Goal: Navigation & Orientation: Find specific page/section

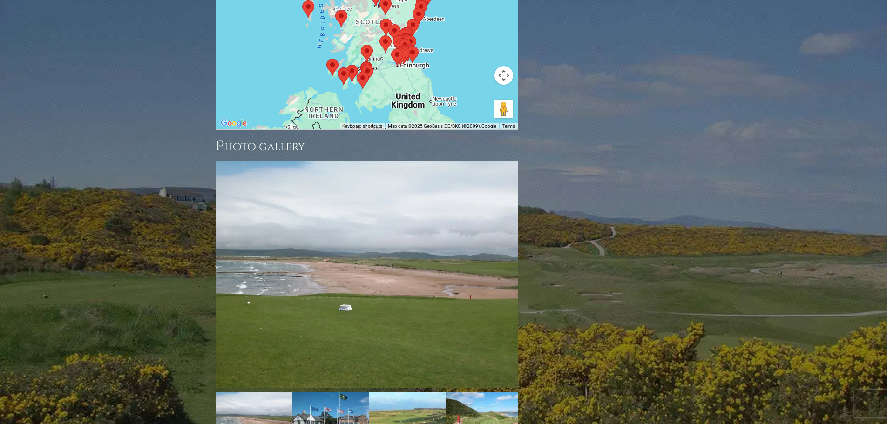
scroll to position [1353, 0]
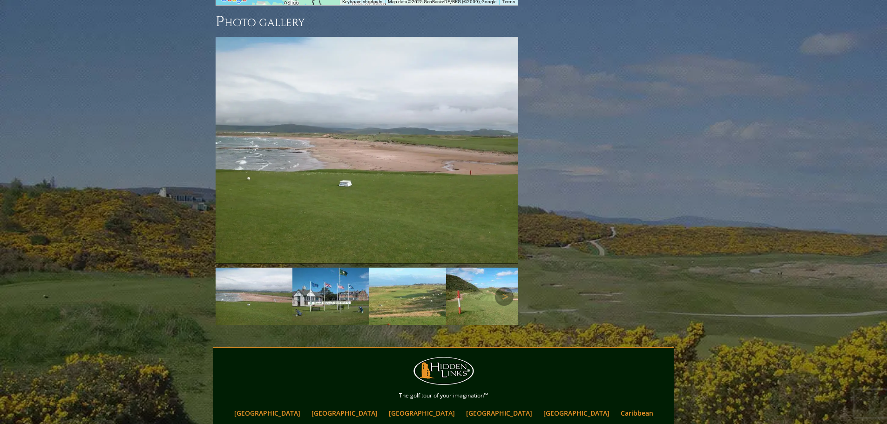
click at [477, 268] on img at bounding box center [484, 297] width 77 height 58
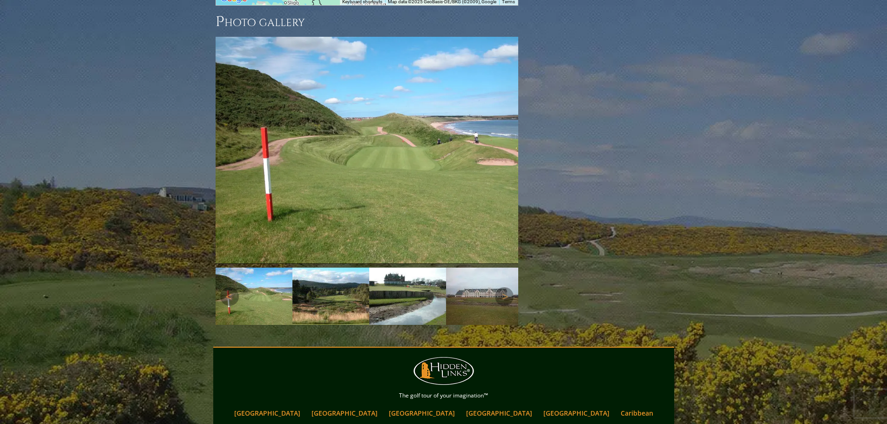
click at [477, 268] on img at bounding box center [484, 297] width 77 height 58
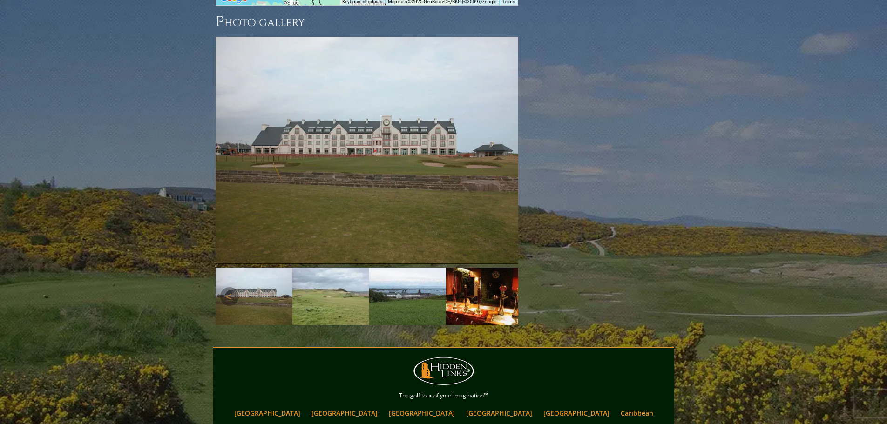
click at [477, 268] on img at bounding box center [484, 297] width 77 height 58
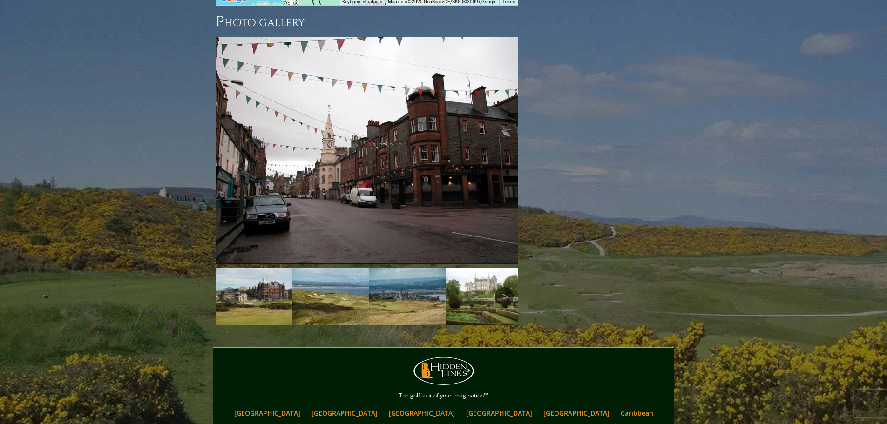
click at [507, 287] on link "Next" at bounding box center [504, 296] width 19 height 19
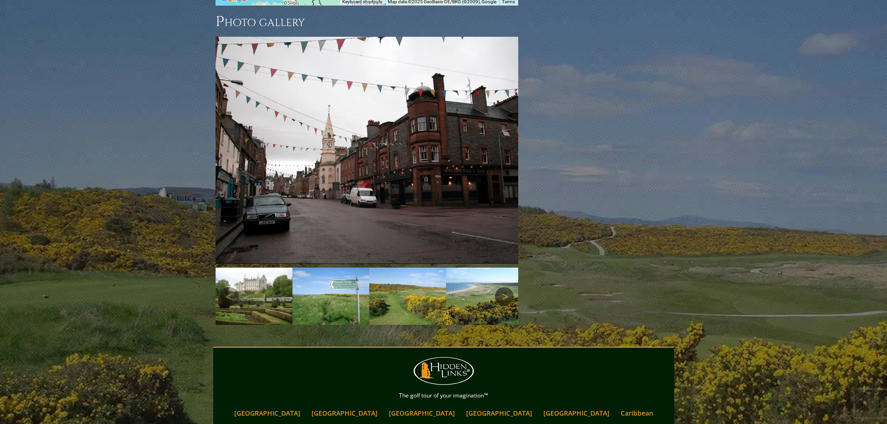
click at [507, 287] on link "Next" at bounding box center [504, 296] width 19 height 19
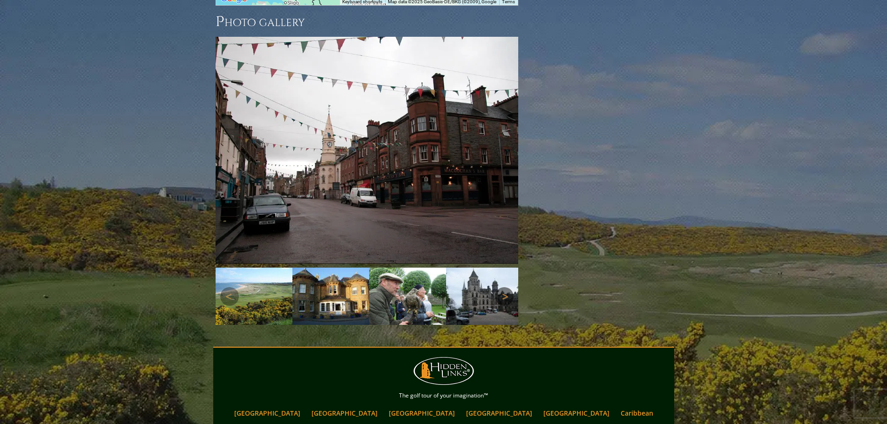
click at [507, 287] on link "Next" at bounding box center [504, 296] width 19 height 19
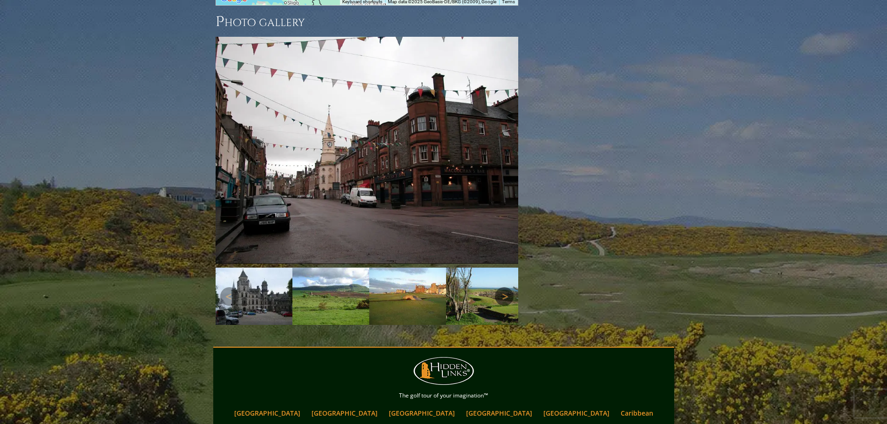
click at [507, 287] on link "Next" at bounding box center [504, 296] width 19 height 19
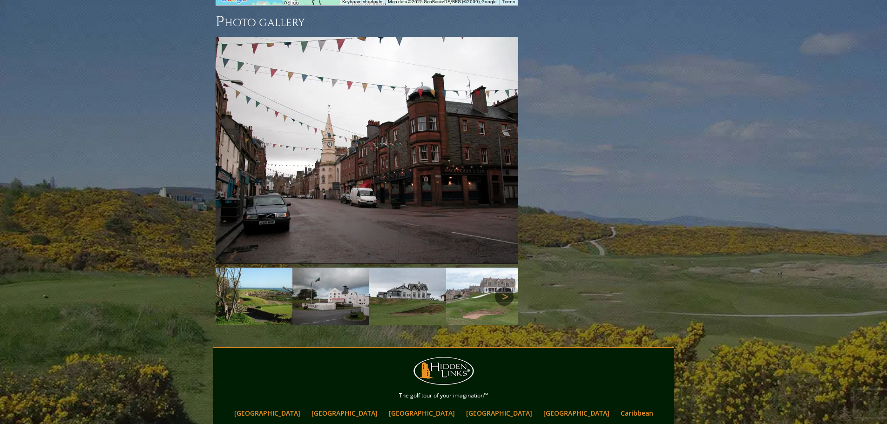
click at [507, 287] on link "Next" at bounding box center [504, 296] width 19 height 19
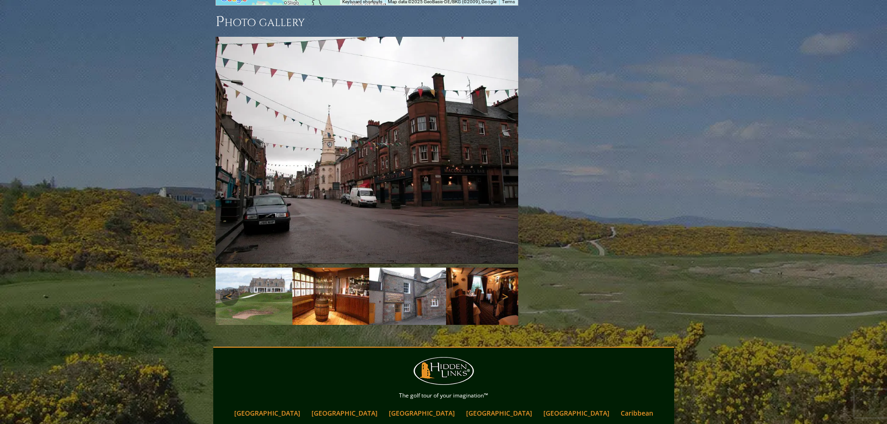
click at [507, 287] on link "Next" at bounding box center [504, 296] width 19 height 19
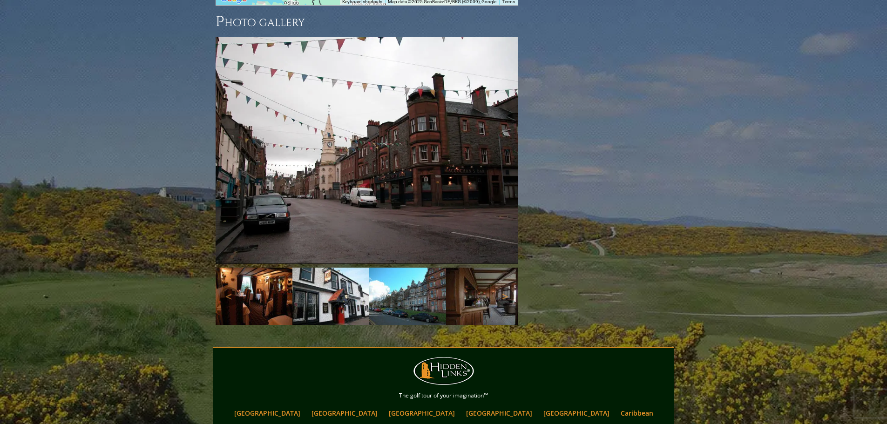
click at [507, 287] on link "Next" at bounding box center [504, 296] width 19 height 19
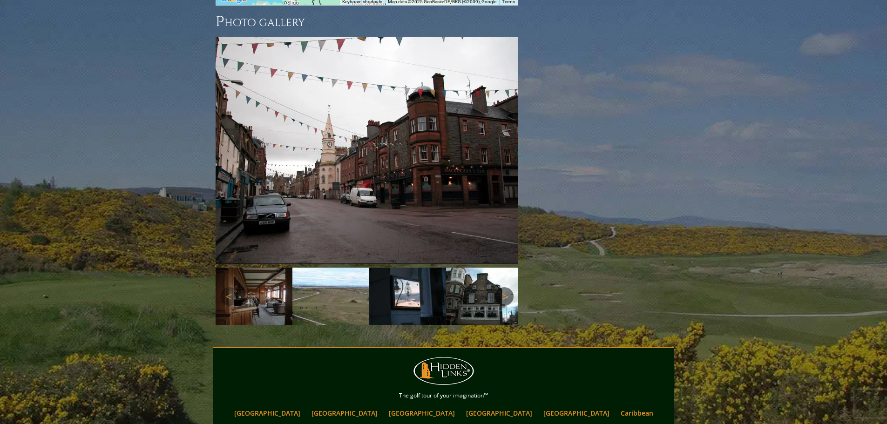
click at [507, 287] on link "Next" at bounding box center [504, 296] width 19 height 19
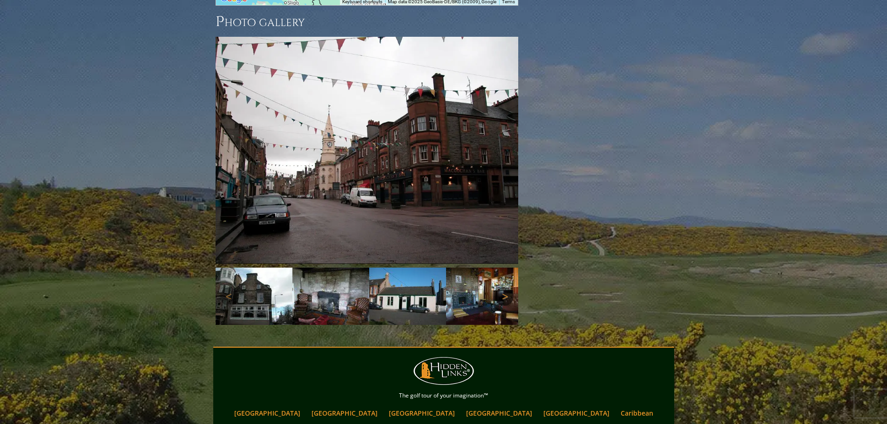
click at [507, 287] on link "Next" at bounding box center [504, 296] width 19 height 19
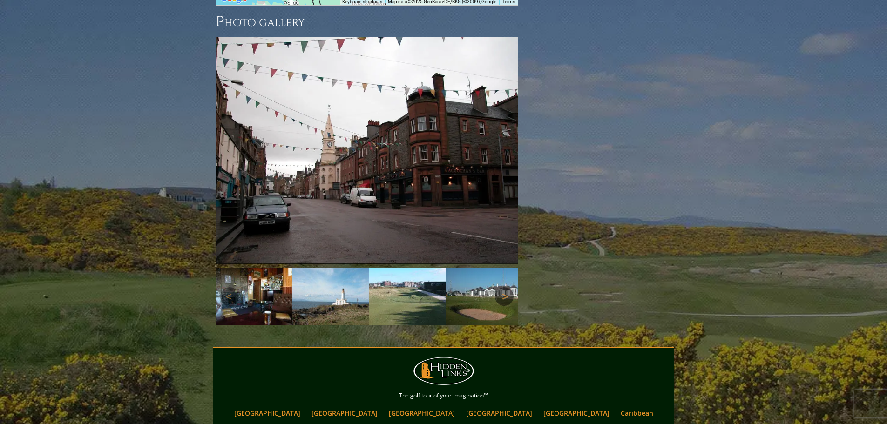
click at [507, 287] on link "Next" at bounding box center [504, 296] width 19 height 19
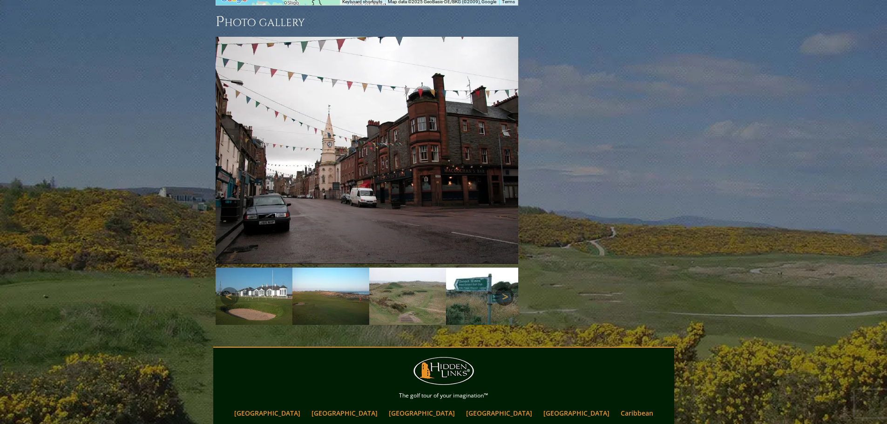
click at [507, 287] on link "Next" at bounding box center [504, 296] width 19 height 19
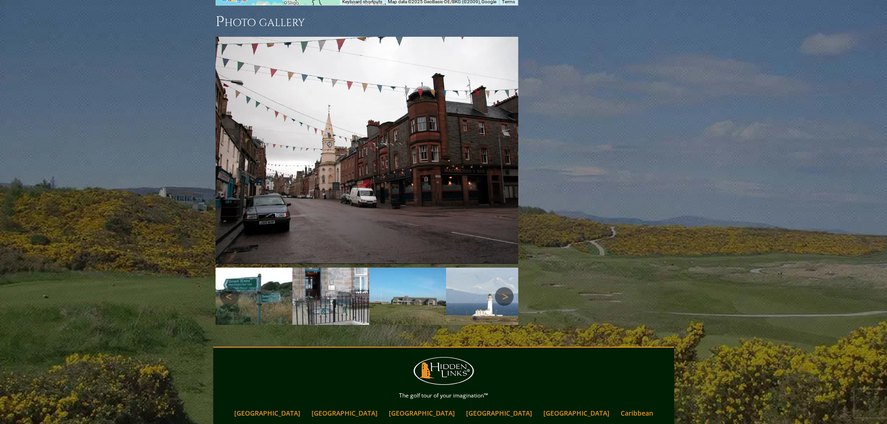
click at [507, 287] on link "Next" at bounding box center [504, 296] width 19 height 19
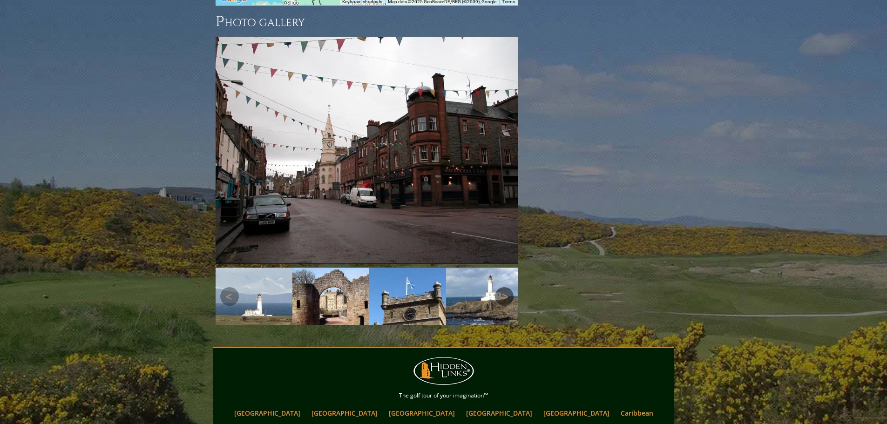
click at [507, 287] on link "Next" at bounding box center [504, 296] width 19 height 19
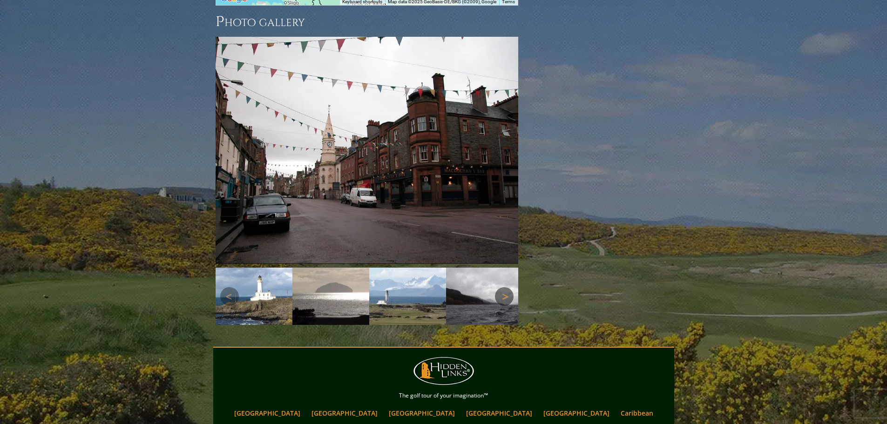
click at [507, 287] on link "Next" at bounding box center [504, 296] width 19 height 19
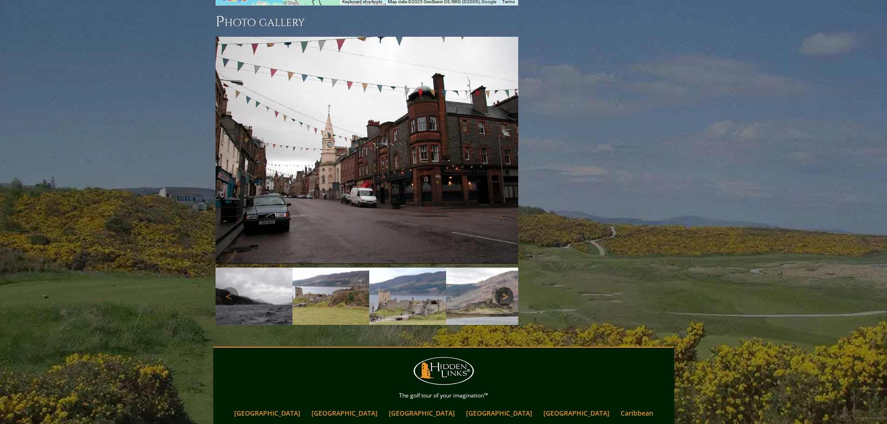
click at [507, 287] on link "Next" at bounding box center [504, 296] width 19 height 19
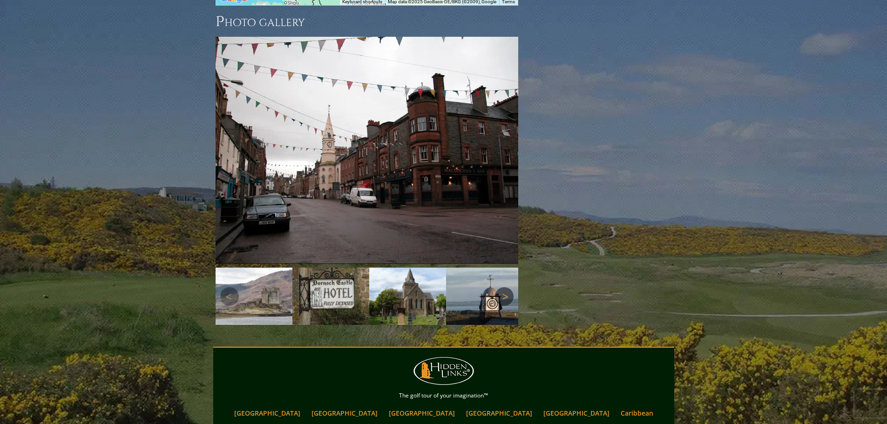
click at [507, 287] on link "Next" at bounding box center [504, 296] width 19 height 19
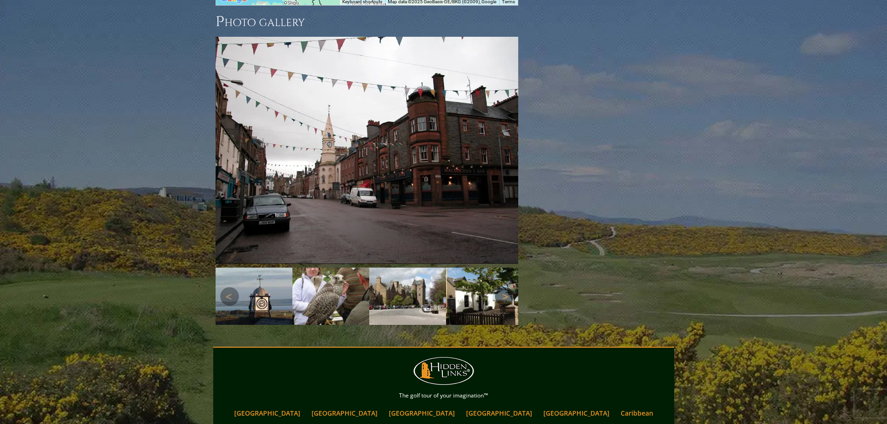
click at [507, 287] on link "Next" at bounding box center [504, 296] width 19 height 19
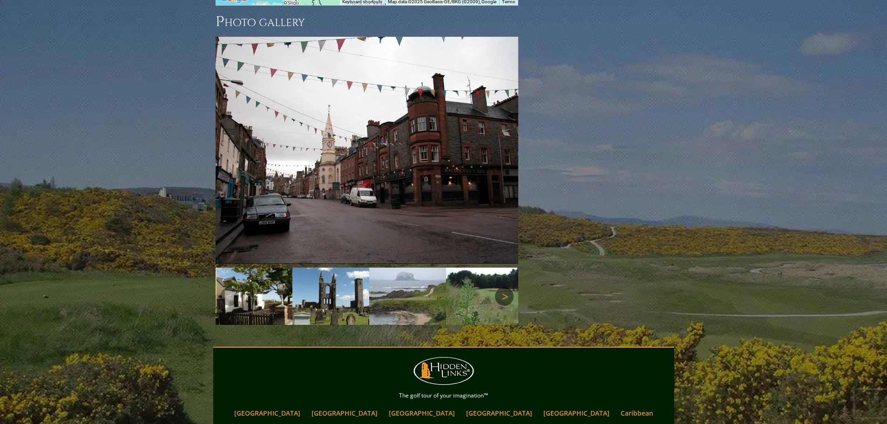
click at [507, 287] on link "Next" at bounding box center [504, 296] width 19 height 19
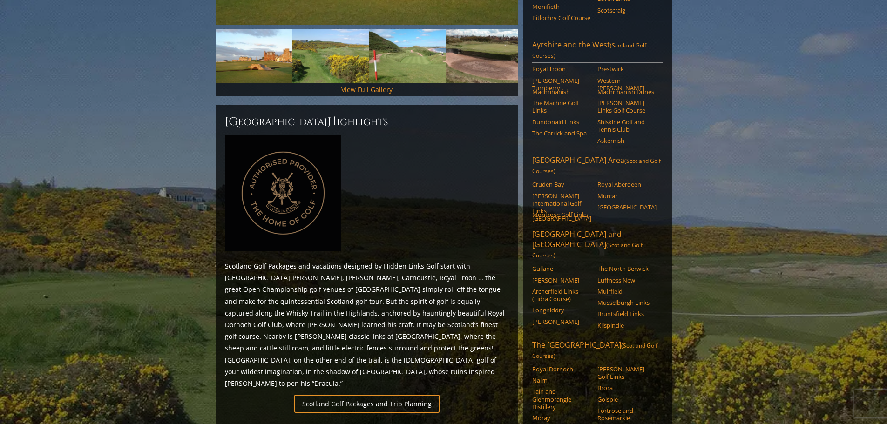
scroll to position [0, 0]
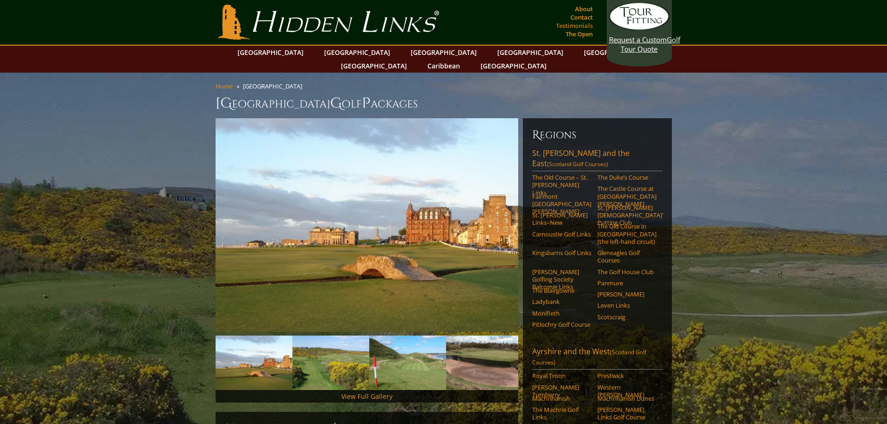
click at [582, 27] on link "Testimonials" at bounding box center [574, 25] width 41 height 13
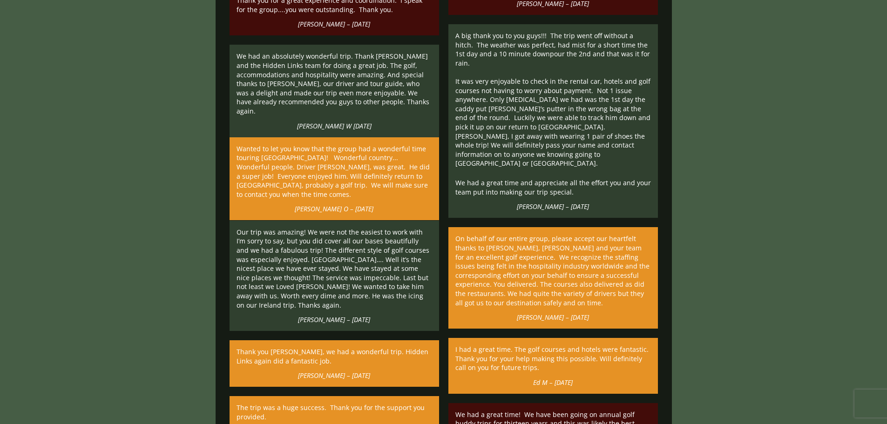
scroll to position [25062, 0]
